Goal: Use online tool/utility: Utilize a website feature to perform a specific function

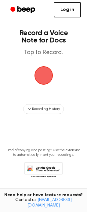
click at [65, 7] on link "Log in" at bounding box center [67, 9] width 27 height 15
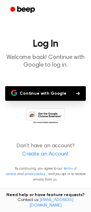
click at [30, 91] on button "Continue with Google" at bounding box center [45, 93] width 81 height 15
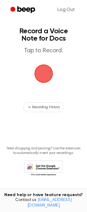
scroll to position [3, 0]
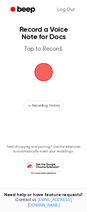
click at [39, 73] on span "button" at bounding box center [43, 72] width 19 height 19
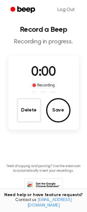
scroll to position [23, 0]
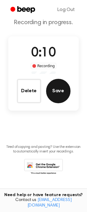
click at [48, 94] on button "Save" at bounding box center [58, 91] width 24 height 24
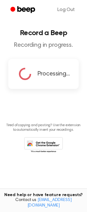
scroll to position [0, 0]
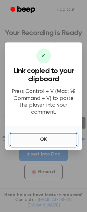
click at [23, 133] on button "OK" at bounding box center [43, 139] width 67 height 13
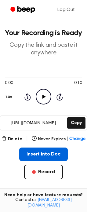
click at [27, 155] on button "Insert into Doc" at bounding box center [43, 153] width 48 height 13
click at [54, 155] on button "Insert into Doc" at bounding box center [43, 153] width 48 height 13
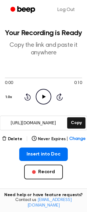
click at [39, 97] on icon "Play Audio" at bounding box center [44, 97] width 16 height 16
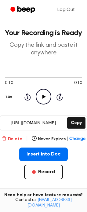
click at [16, 138] on button "Delete" at bounding box center [12, 139] width 20 height 6
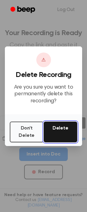
click at [62, 135] on button "Delete" at bounding box center [61, 131] width 34 height 21
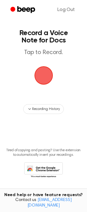
click at [40, 77] on span "button" at bounding box center [43, 75] width 21 height 21
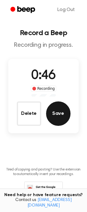
click at [62, 113] on button "Save" at bounding box center [58, 113] width 24 height 24
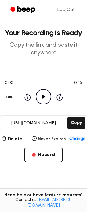
click at [39, 93] on icon "Play Audio" at bounding box center [44, 97] width 16 height 16
